Goal: Go to known website: Access a specific website the user already knows

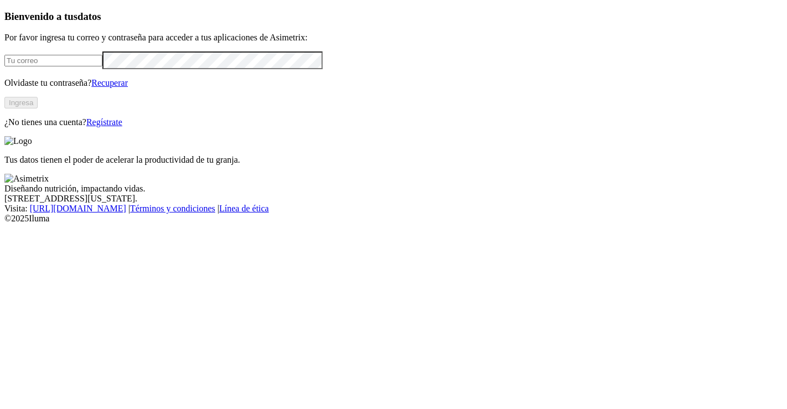
type input "ninfa.covaleda@premexcorp.com"
click at [38, 109] on button "Ingresa" at bounding box center [20, 103] width 33 height 12
